Goal: Check status: Check status

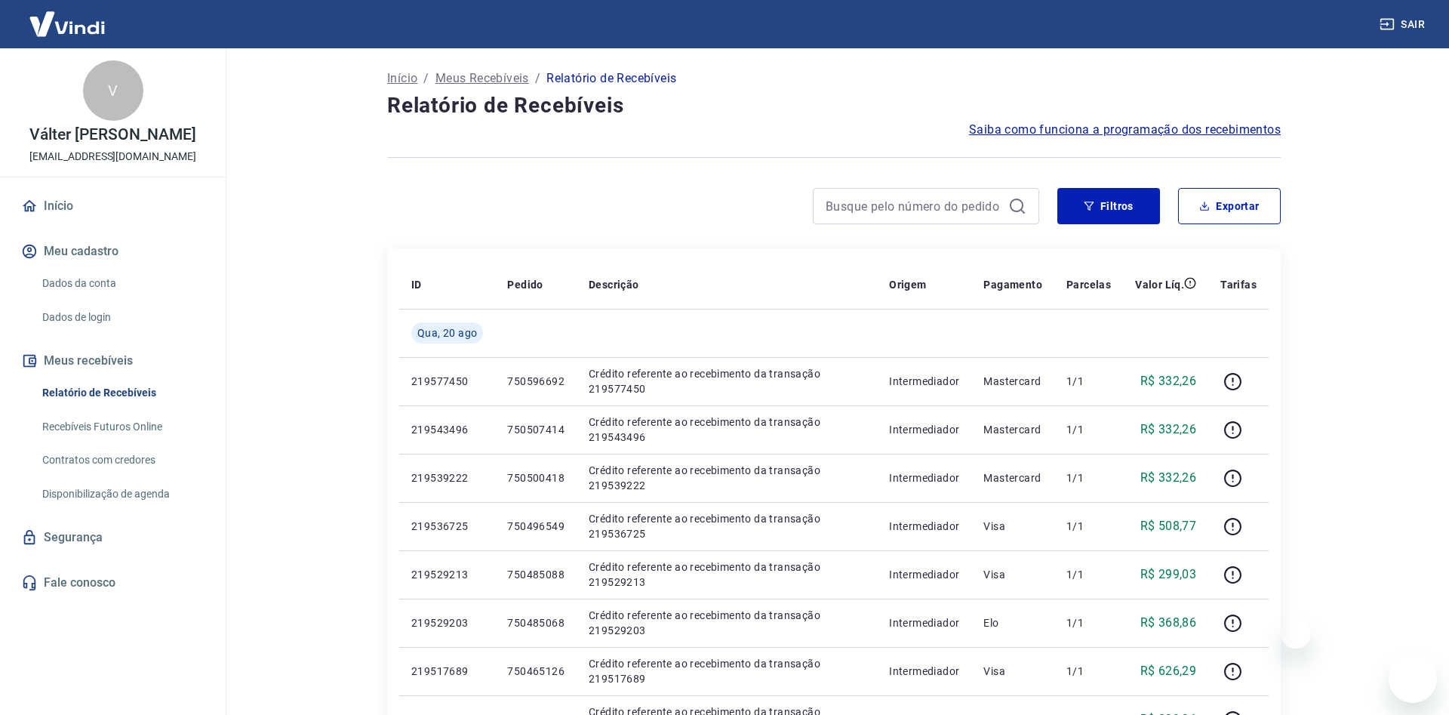
click at [1109, 203] on button "Filtros" at bounding box center [1108, 206] width 103 height 36
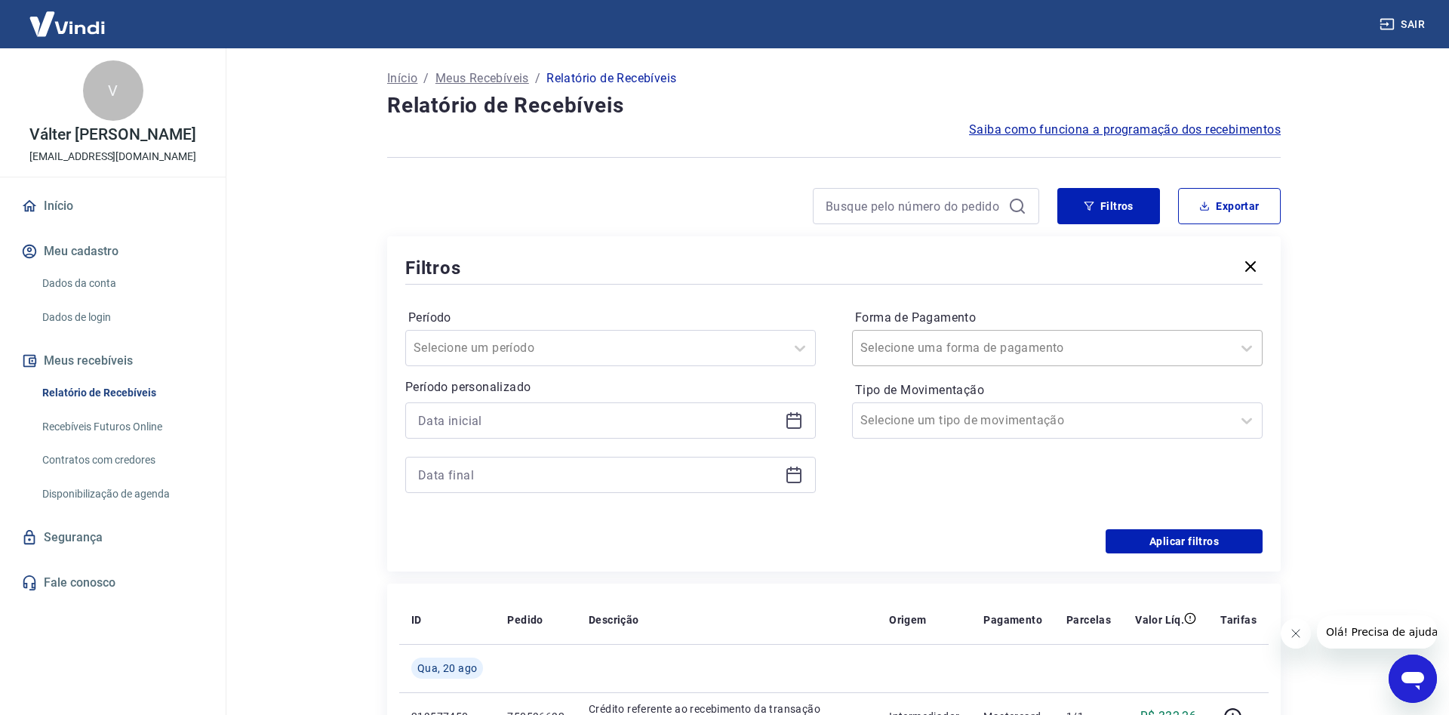
click at [903, 341] on input "Forma de Pagamento" at bounding box center [936, 348] width 152 height 18
click at [912, 423] on input "Tipo de Movimentação" at bounding box center [936, 420] width 152 height 18
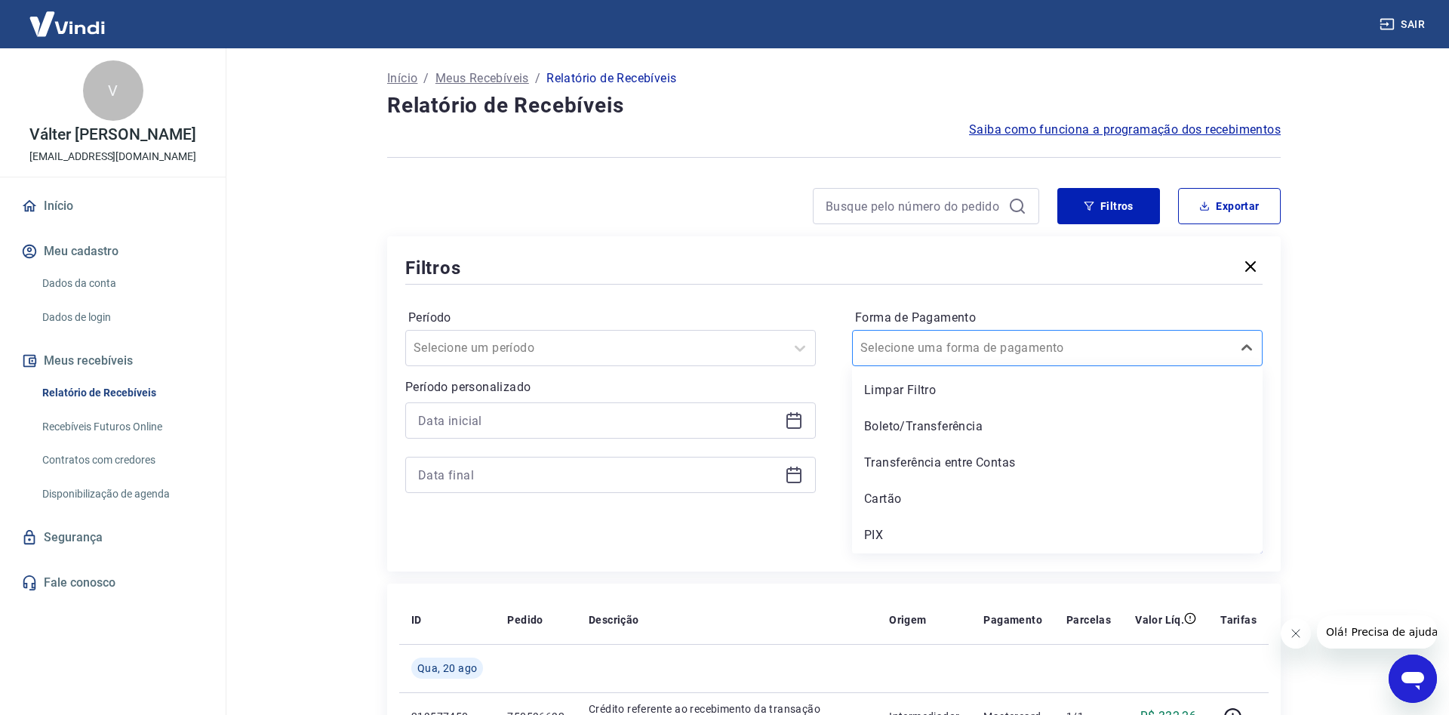
click at [904, 343] on input "Forma de Pagamento" at bounding box center [936, 348] width 152 height 18
click at [915, 426] on div "Boleto/Transferência" at bounding box center [1057, 426] width 411 height 30
click at [540, 414] on input at bounding box center [598, 420] width 361 height 23
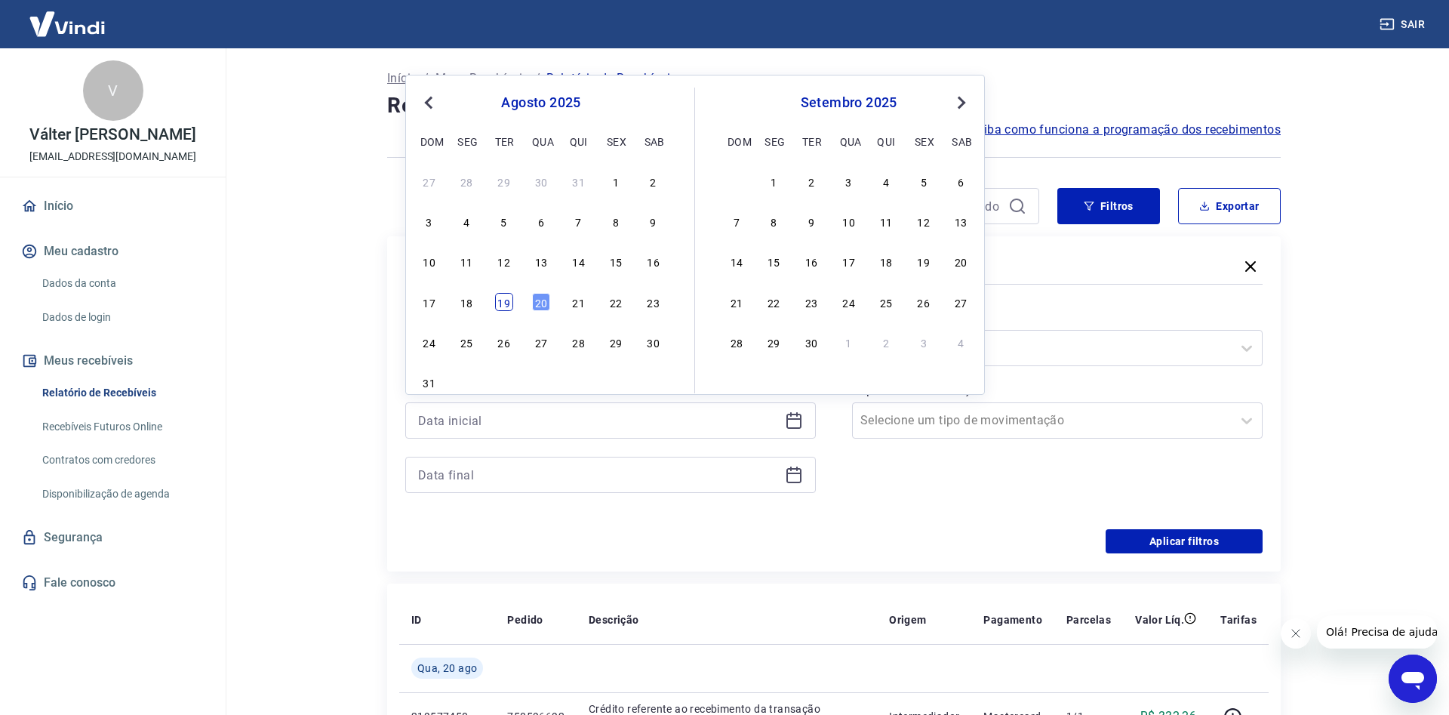
click at [500, 303] on div "19" at bounding box center [504, 302] width 18 height 18
type input "[DATE]"
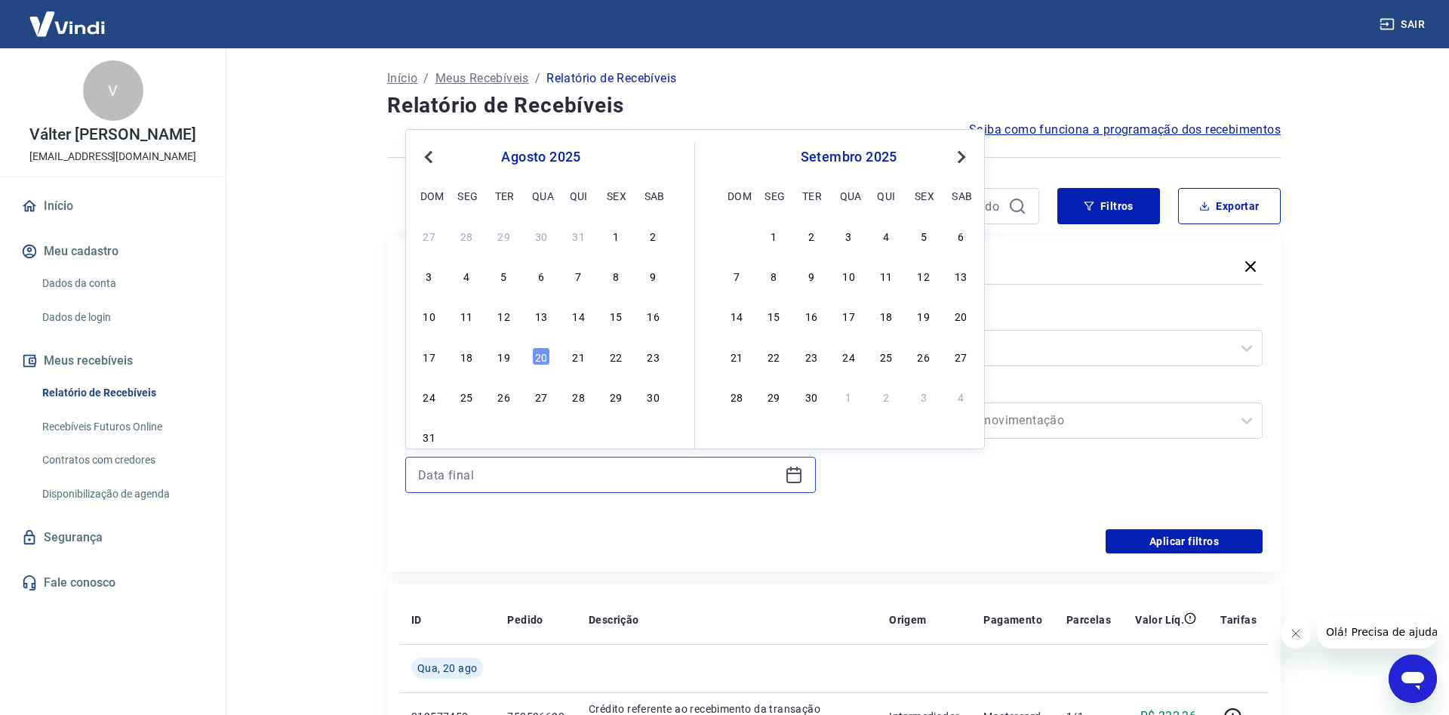
click at [467, 469] on input at bounding box center [598, 474] width 361 height 23
click at [498, 358] on div "19" at bounding box center [504, 356] width 18 height 18
type input "[DATE]"
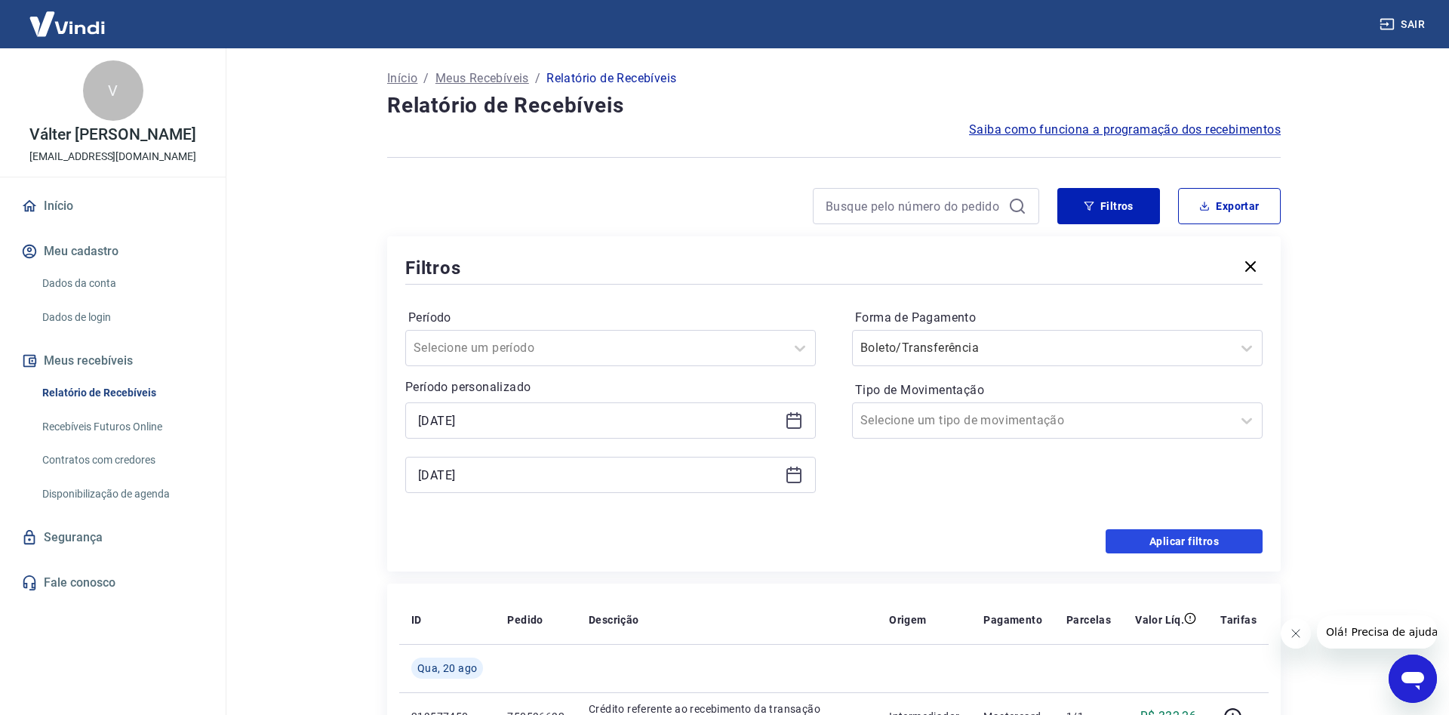
click at [1155, 539] on button "Aplicar filtros" at bounding box center [1183, 541] width 157 height 24
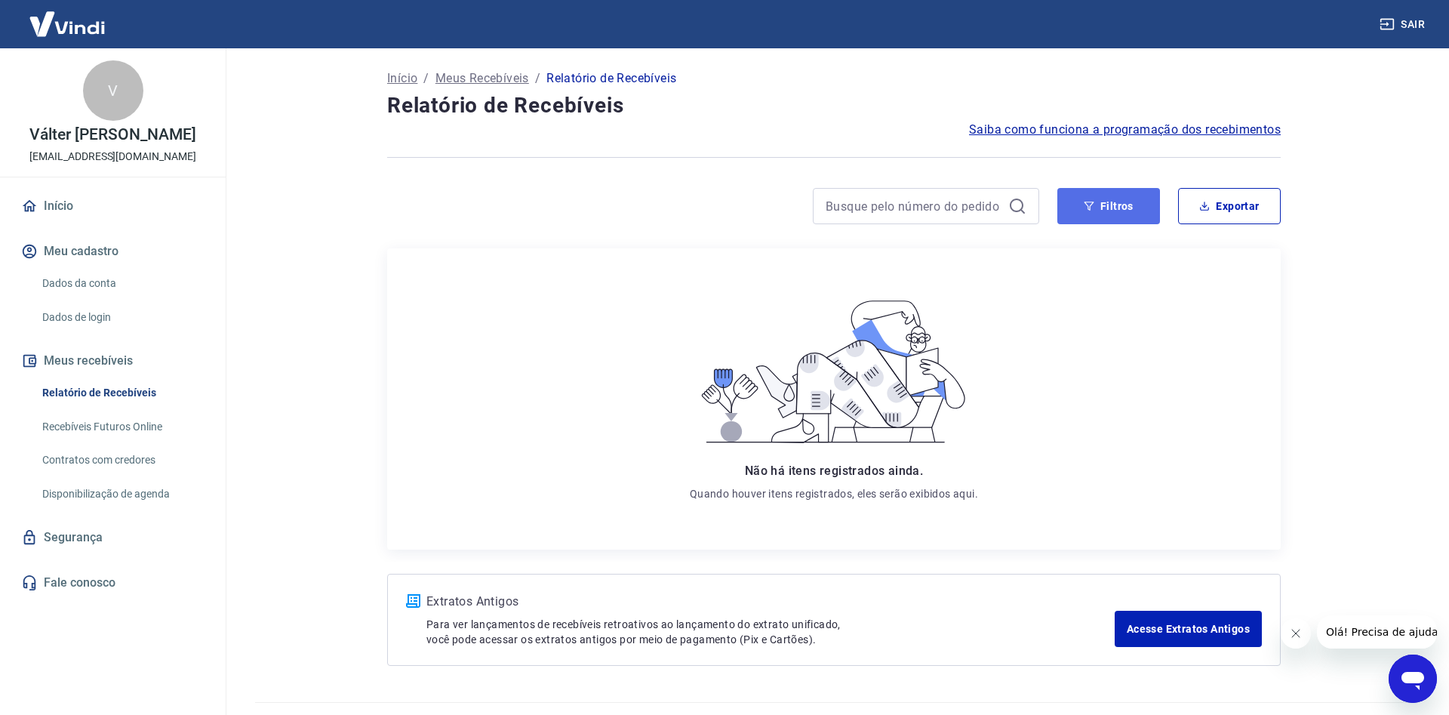
drag, startPoint x: 1121, startPoint y: 202, endPoint x: 1087, endPoint y: 214, distance: 36.0
click at [1120, 202] on button "Filtros" at bounding box center [1108, 206] width 103 height 36
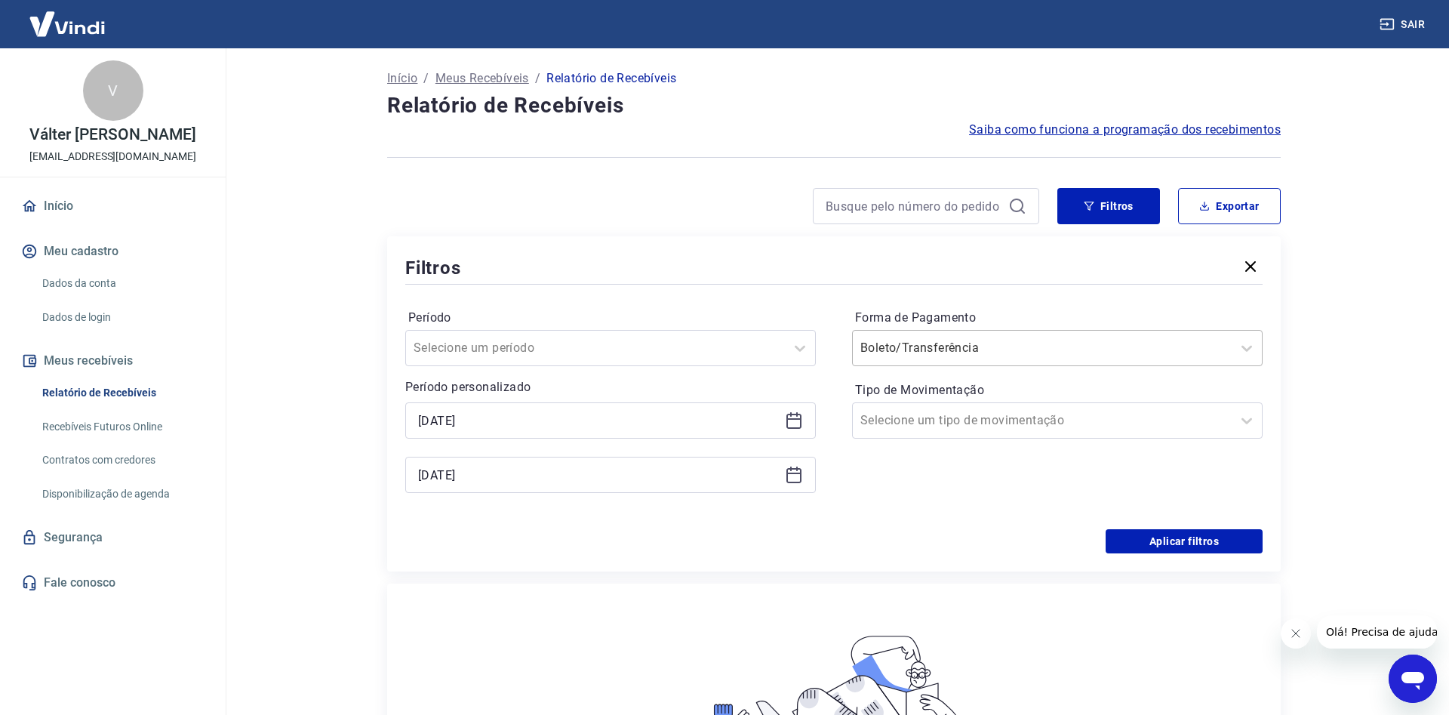
click at [910, 353] on input "Forma de Pagamento" at bounding box center [936, 348] width 152 height 18
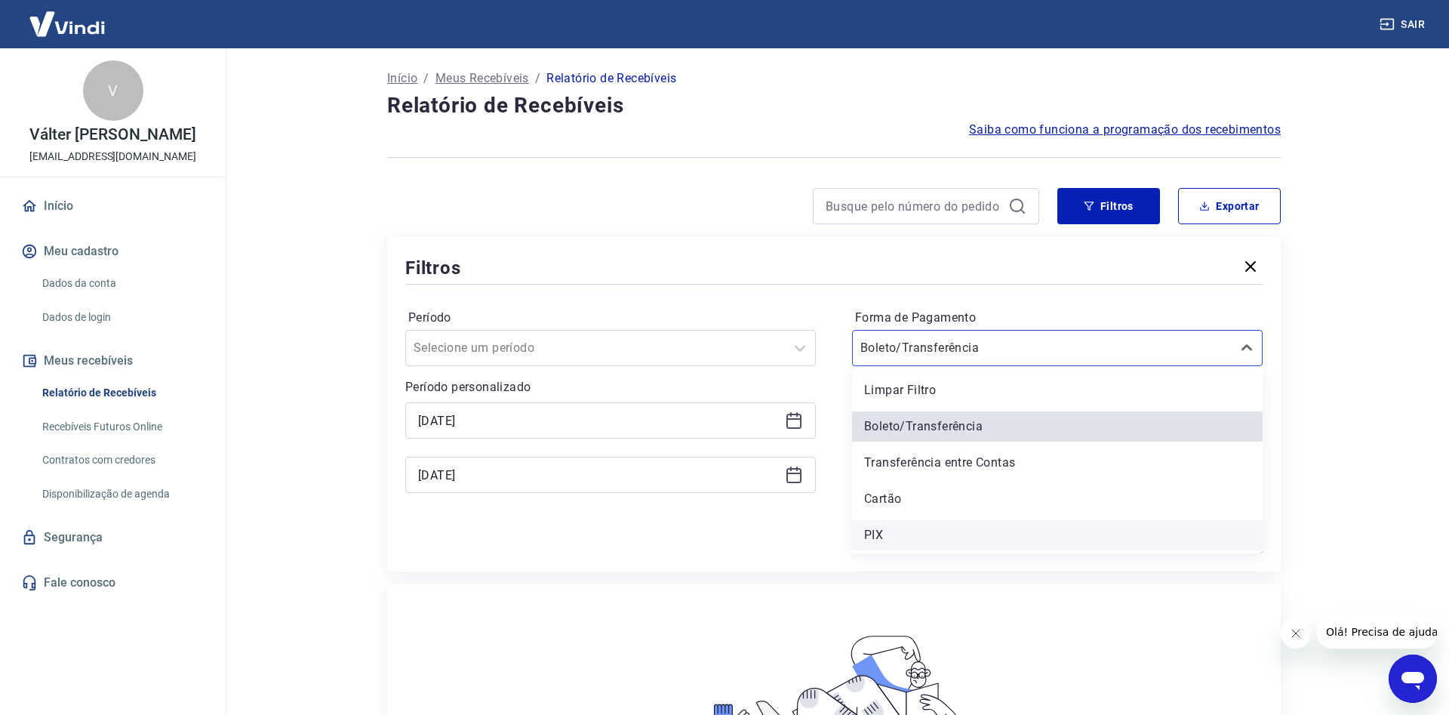
click at [902, 533] on div "PIX" at bounding box center [1057, 535] width 411 height 30
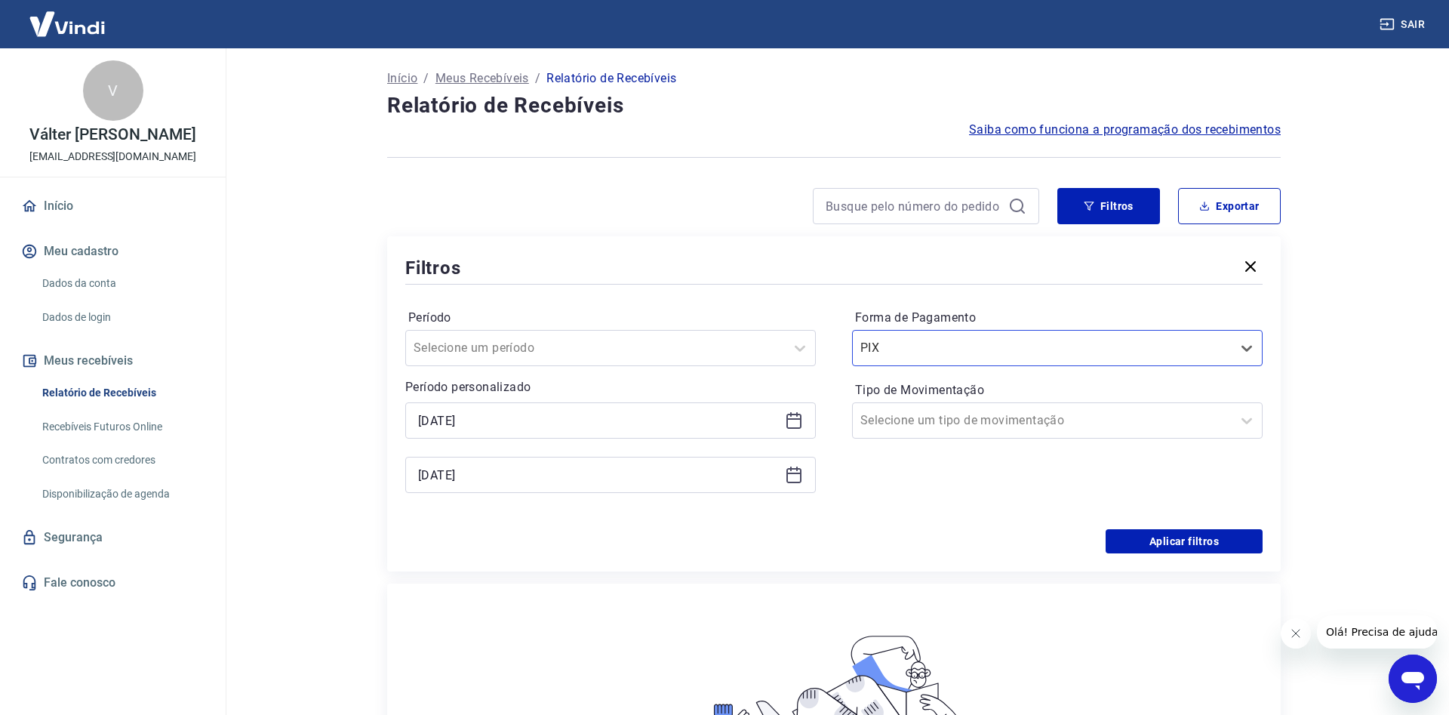
click at [1001, 487] on div "Forma de Pagamento option PIX, selected. Select is focused ,type to refine list…" at bounding box center [1057, 408] width 411 height 205
drag, startPoint x: 1164, startPoint y: 540, endPoint x: 906, endPoint y: 499, distance: 262.1
click at [1164, 541] on button "Aplicar filtros" at bounding box center [1183, 541] width 157 height 24
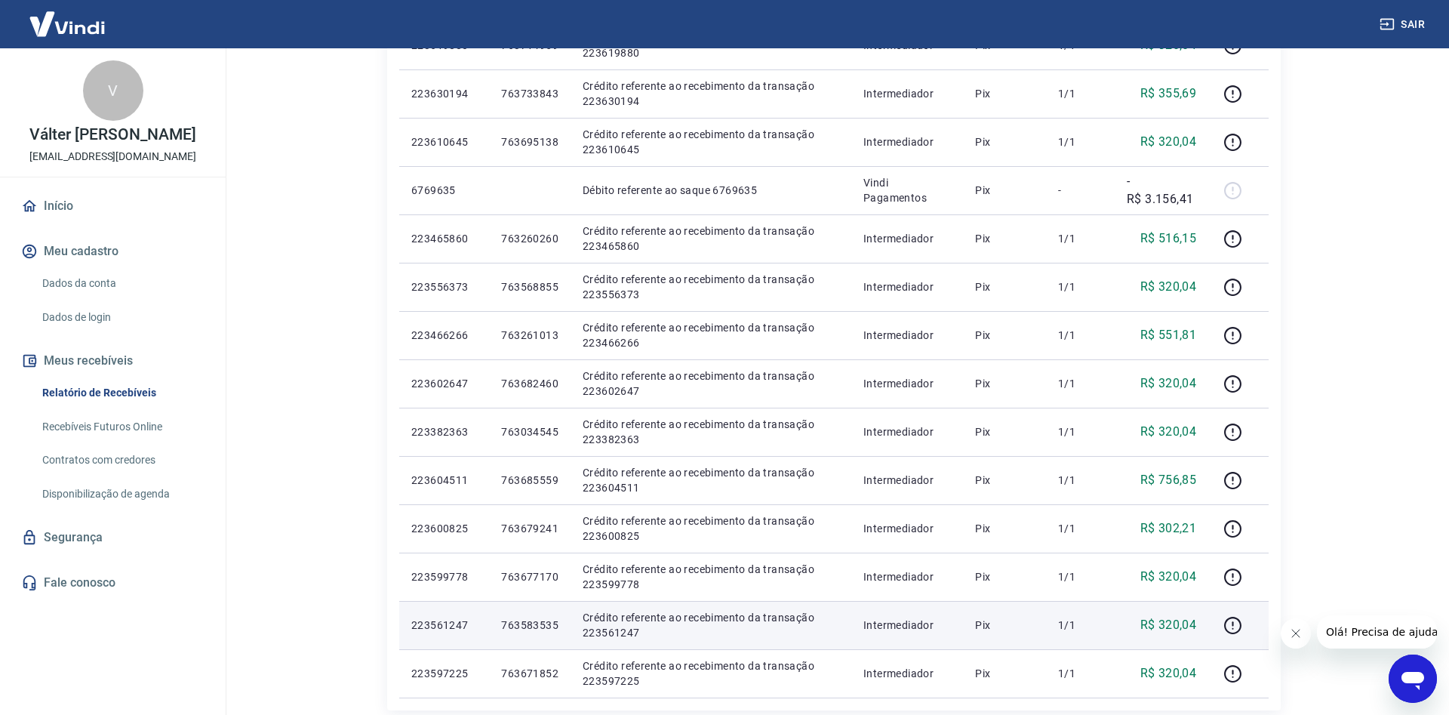
scroll to position [549, 0]
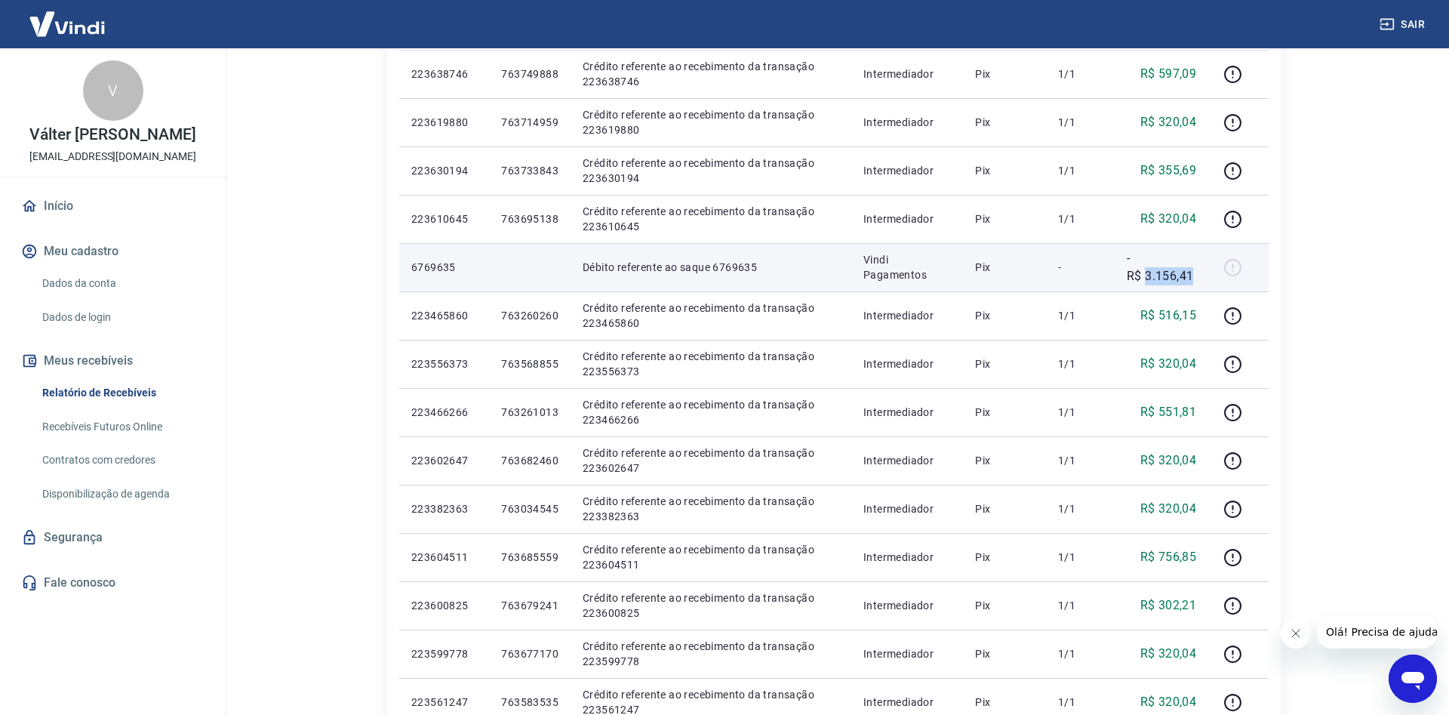
drag, startPoint x: 1196, startPoint y: 273, endPoint x: 1145, endPoint y: 278, distance: 51.5
click at [1145, 278] on p "-R$ 3.156,41" at bounding box center [1161, 267] width 69 height 36
copy p "3.156,41"
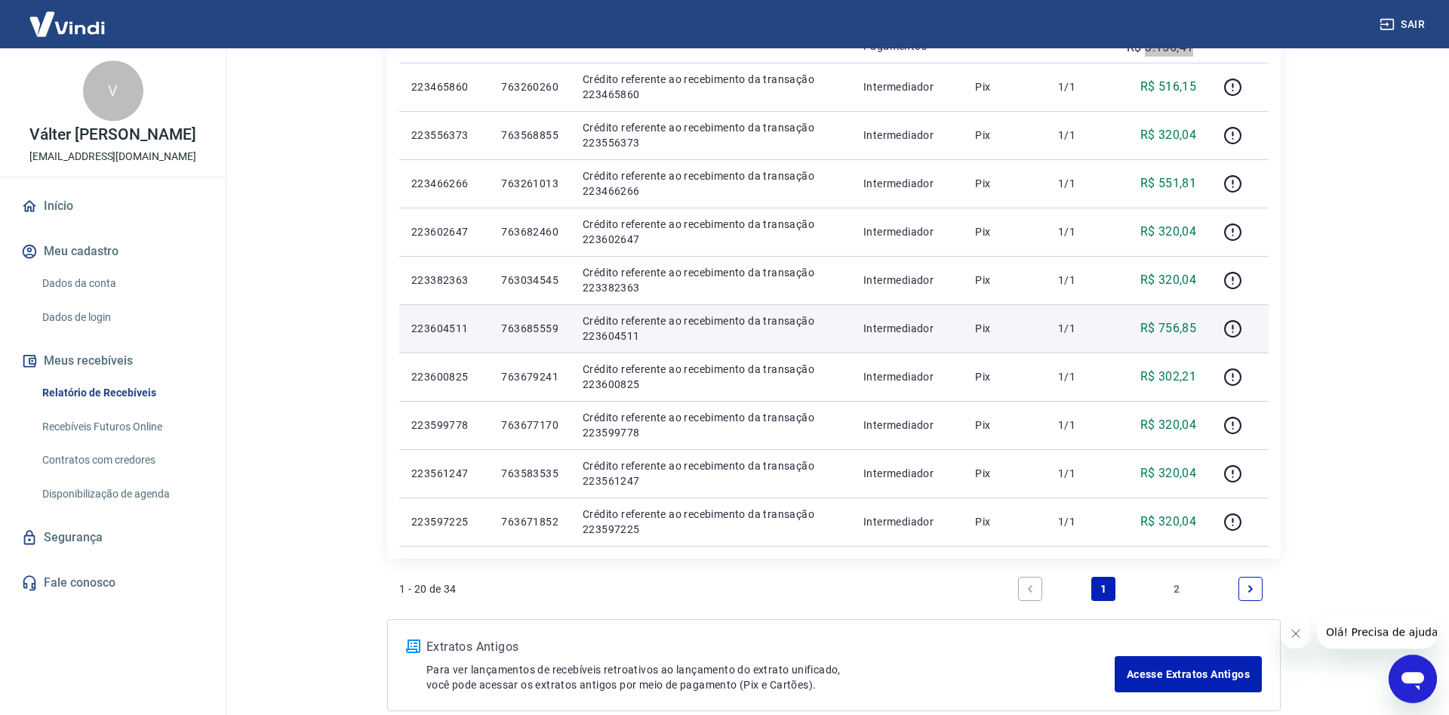
scroll to position [856, 0]
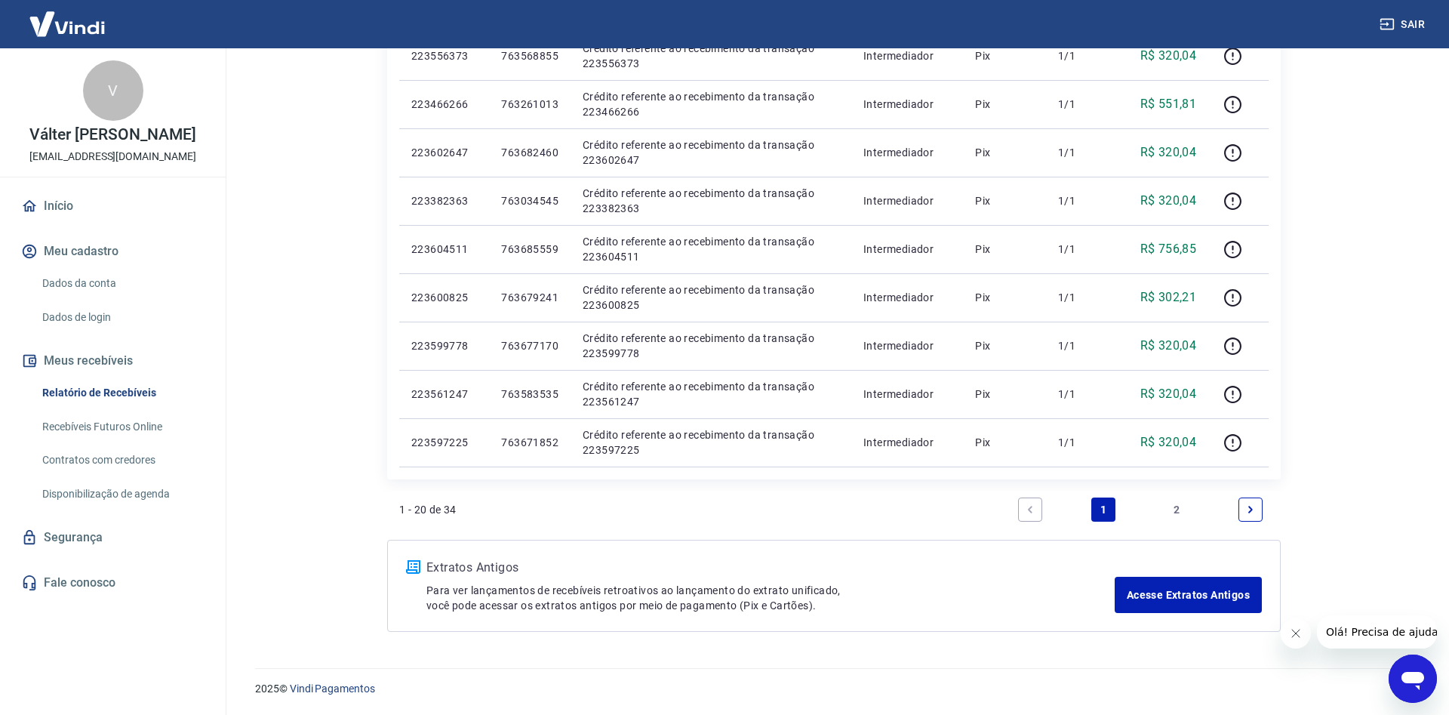
click at [1176, 512] on link "2" at bounding box center [1177, 509] width 24 height 24
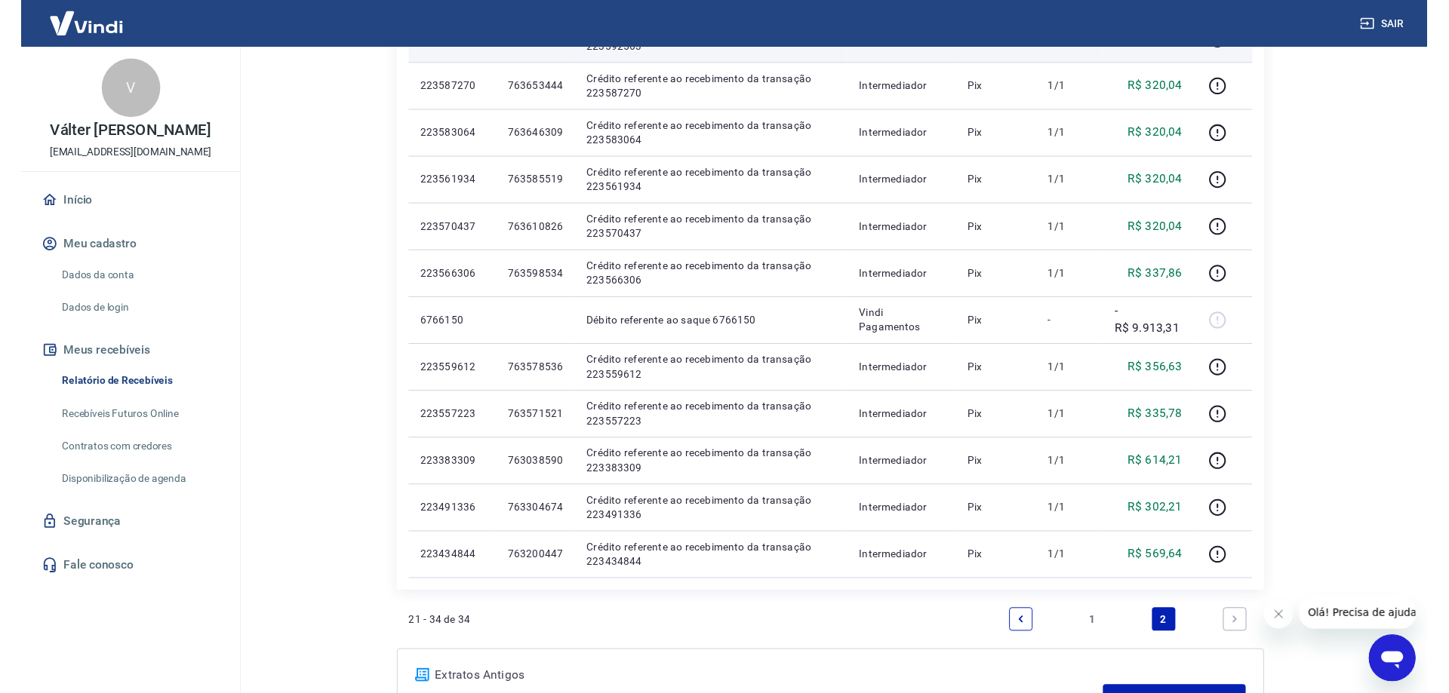
scroll to position [462, 0]
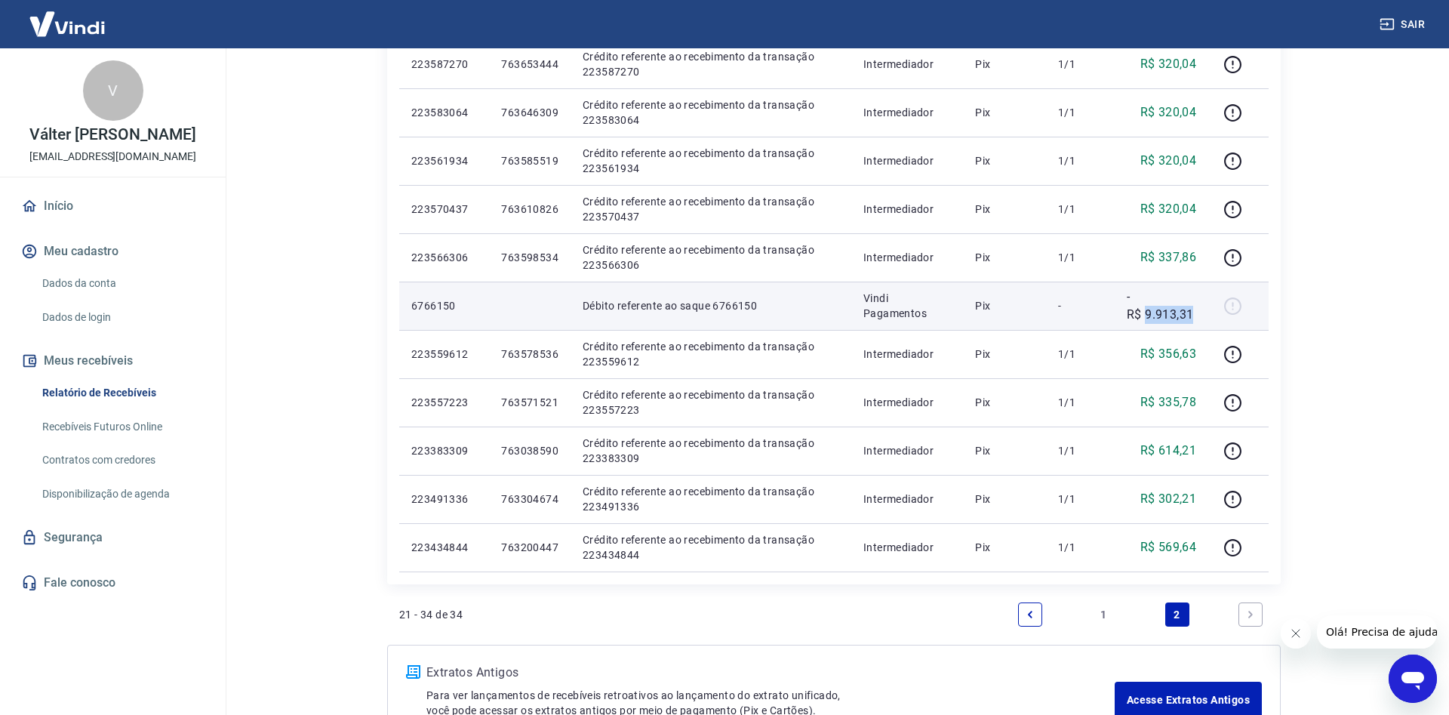
drag, startPoint x: 1195, startPoint y: 312, endPoint x: 1146, endPoint y: 312, distance: 49.0
click at [1146, 312] on p "-R$ 9.913,31" at bounding box center [1161, 306] width 69 height 36
copy p "9.913,31"
